Goal: Navigation & Orientation: Find specific page/section

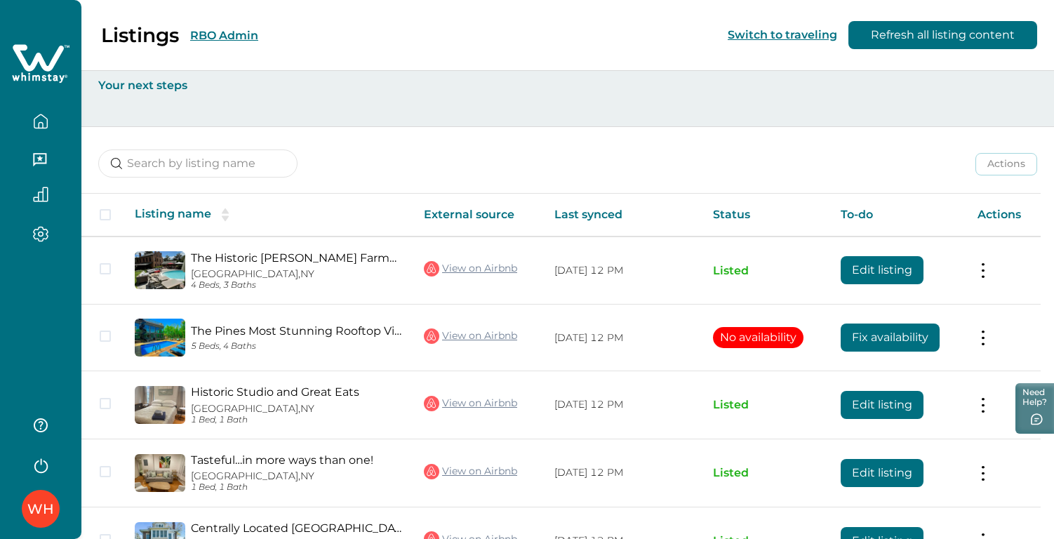
click at [232, 36] on button "RBO Admin" at bounding box center [224, 35] width 68 height 13
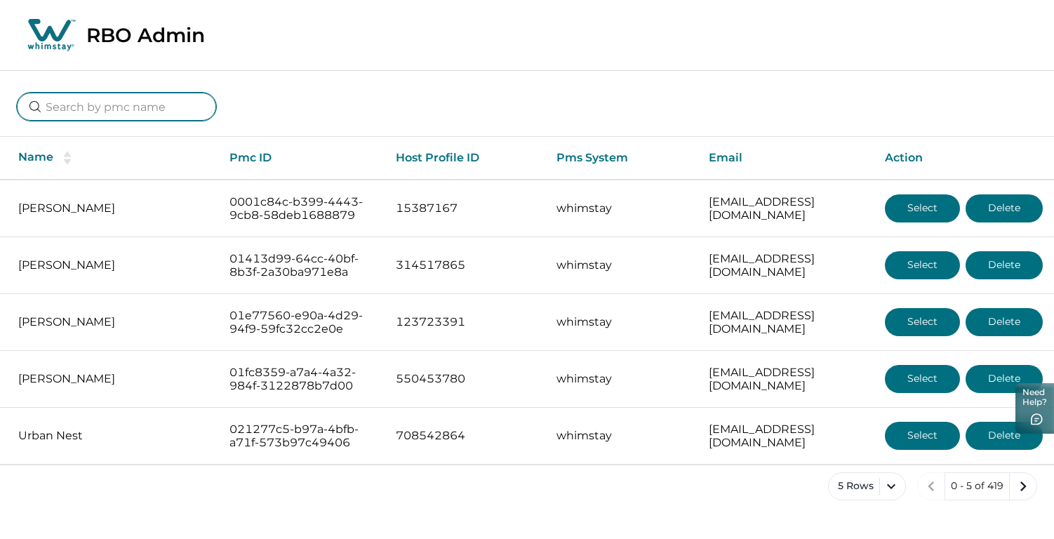
click at [108, 107] on input at bounding box center [116, 107] width 199 height 28
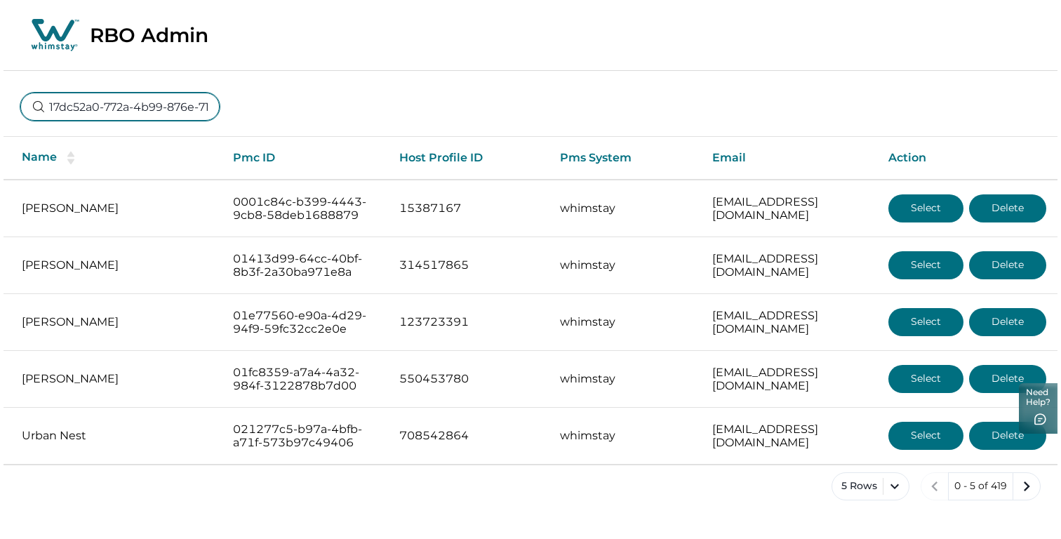
scroll to position [0, 104]
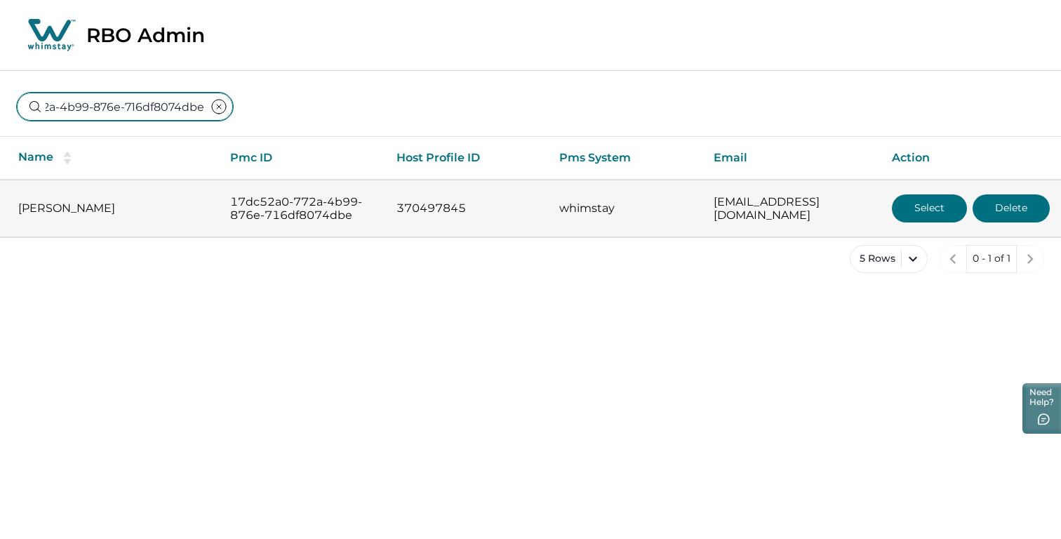
type input "17dc52a0-772a-4b99-876e-716df8074dbe"
click at [919, 205] on button "Select" at bounding box center [929, 208] width 75 height 28
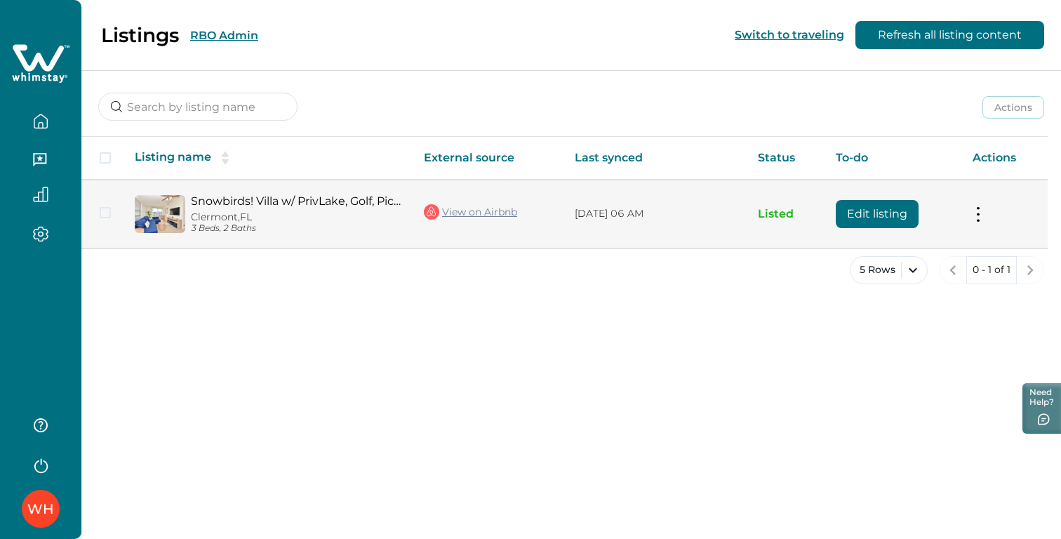
click at [982, 217] on button at bounding box center [978, 213] width 11 height 15
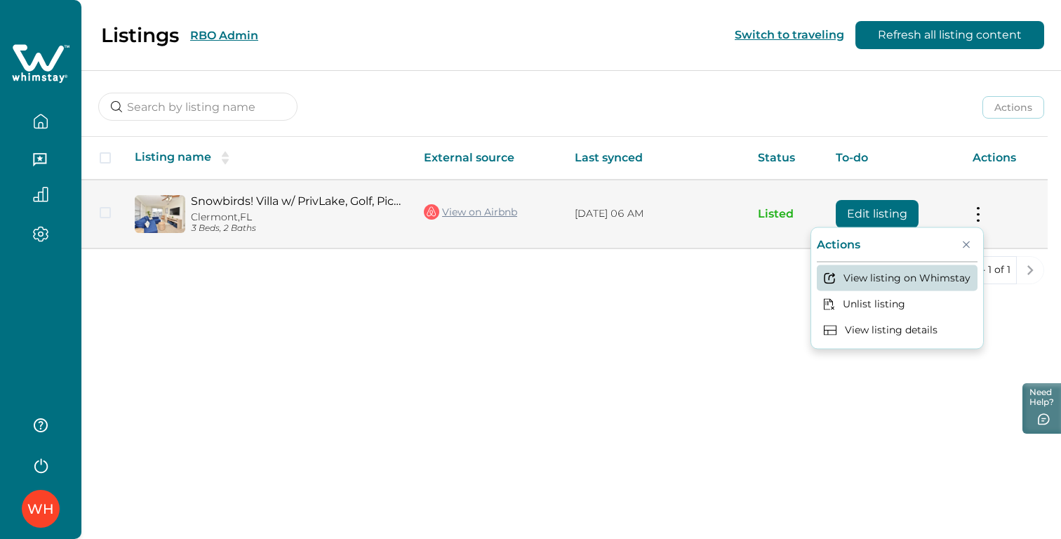
click at [906, 274] on button "View listing on Whimstay" at bounding box center [897, 278] width 161 height 26
